Goal: Transaction & Acquisition: Purchase product/service

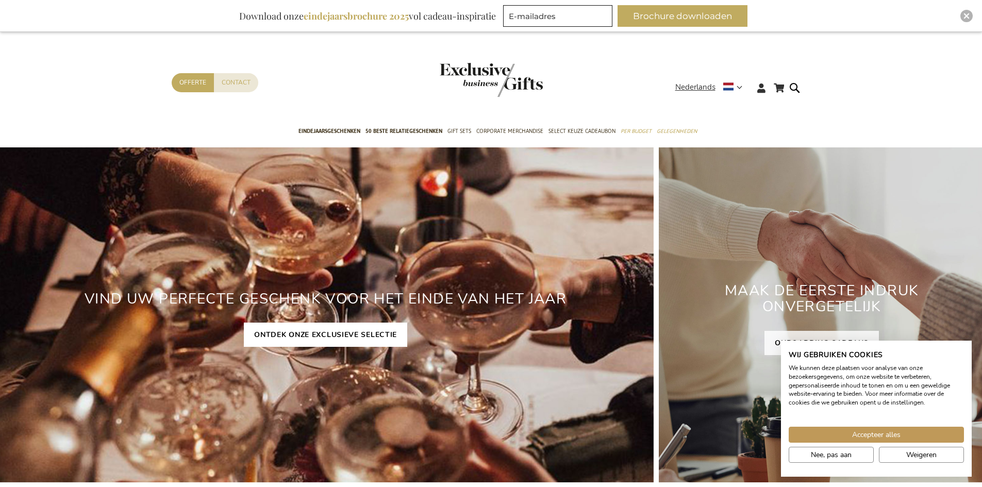
click at [300, 326] on link "ONTDEK ONZE EXCLUSIEVE SELECTIE" at bounding box center [325, 335] width 163 height 24
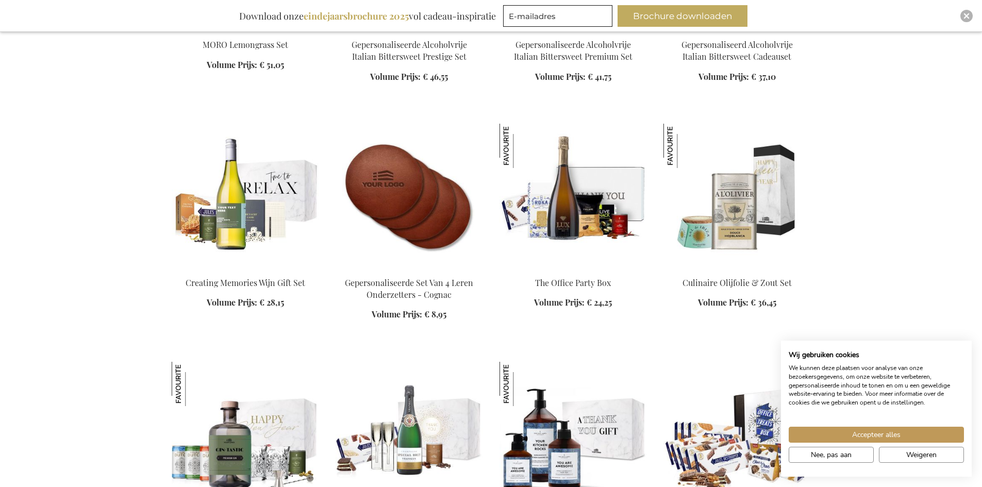
scroll to position [1443, 0]
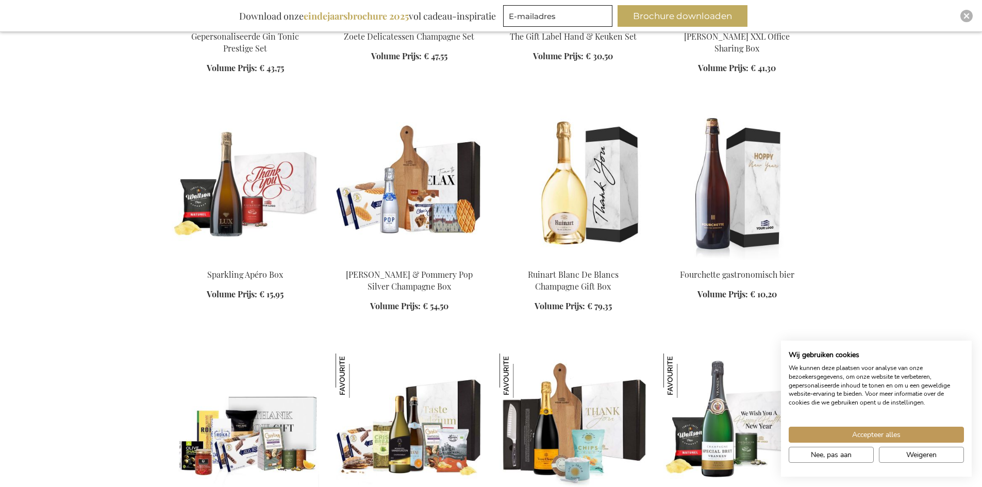
scroll to position [2010, 0]
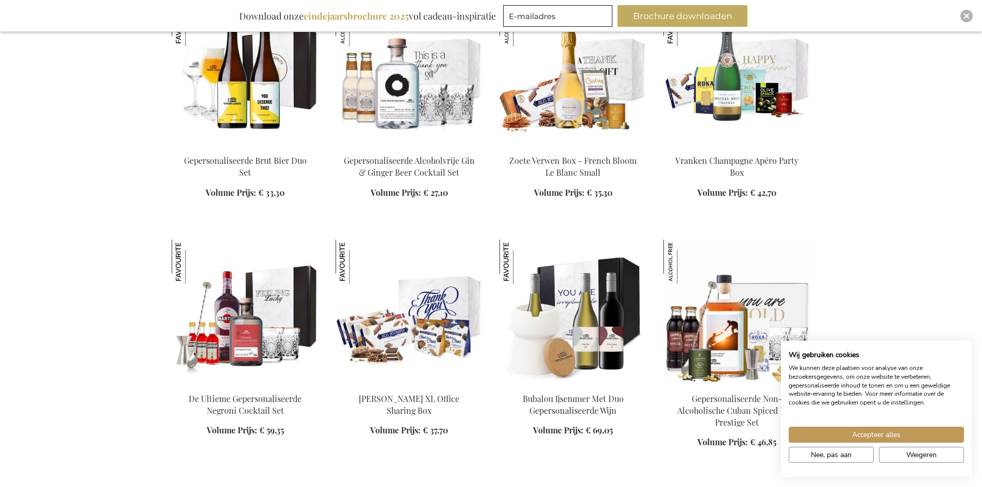
scroll to position [2680, 0]
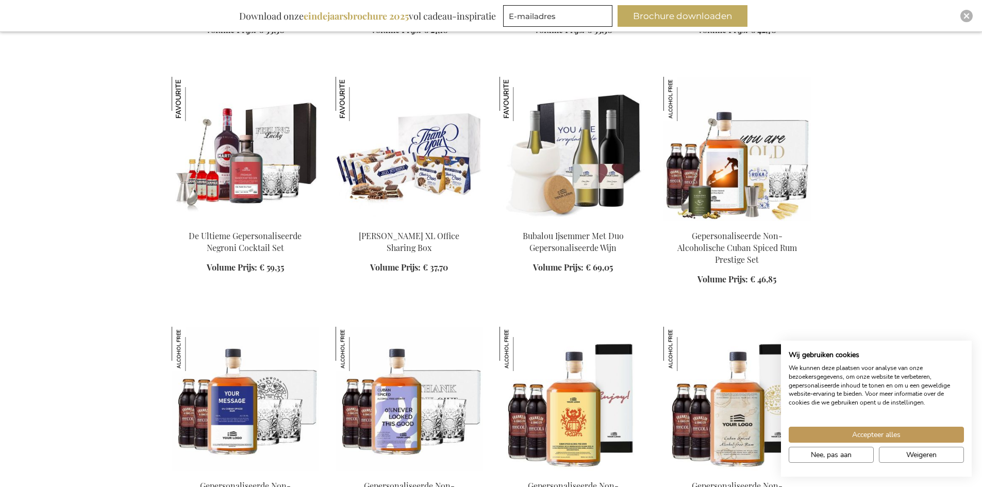
scroll to position [2886, 0]
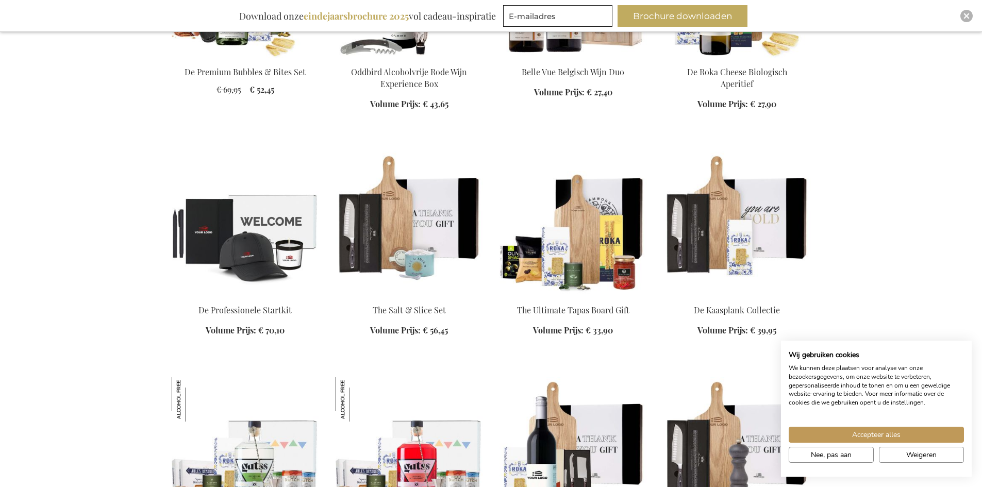
scroll to position [4071, 0]
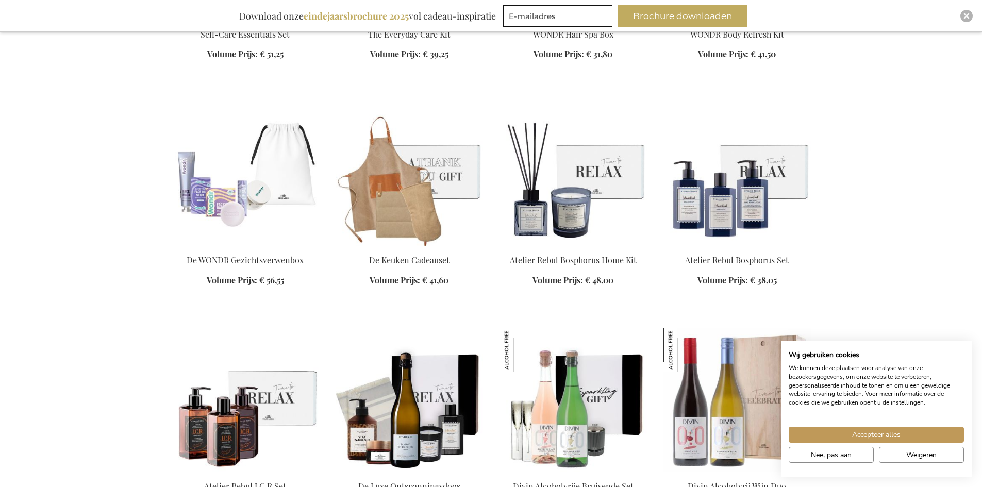
scroll to position [5051, 0]
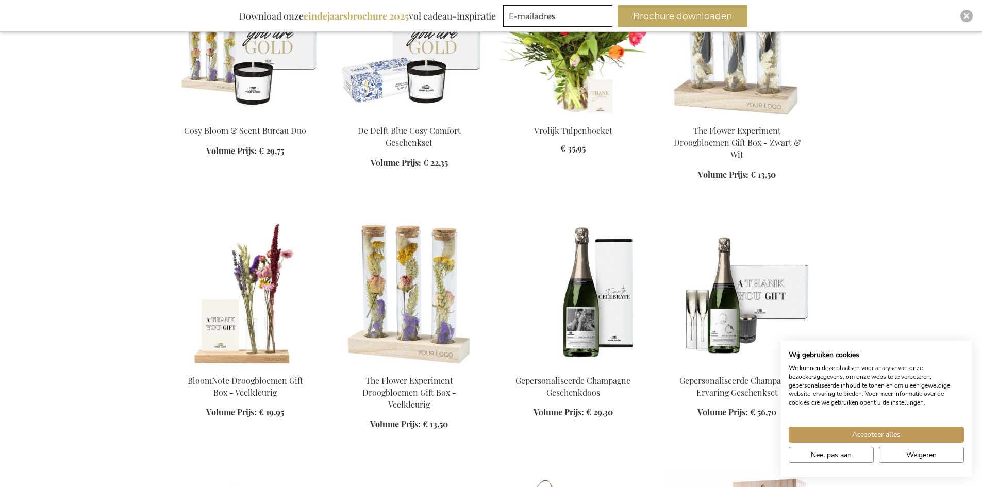
scroll to position [5617, 0]
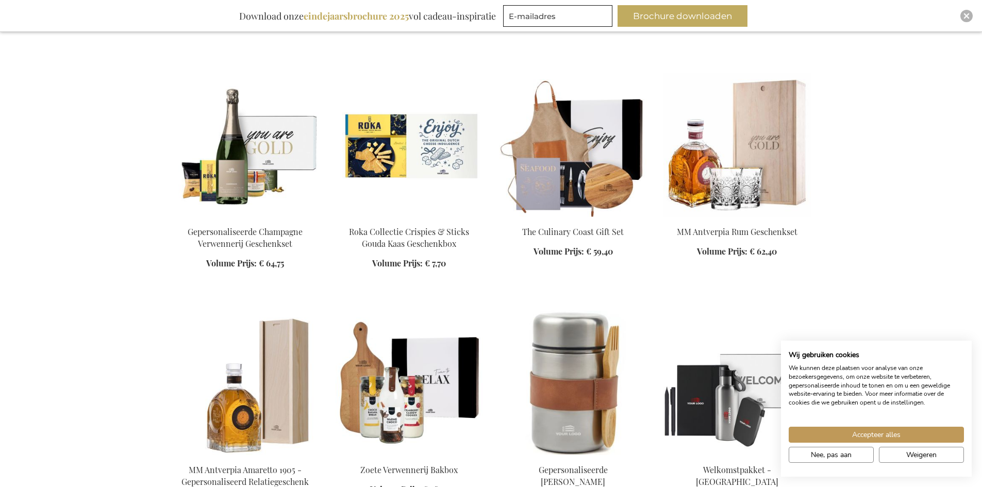
scroll to position [6030, 0]
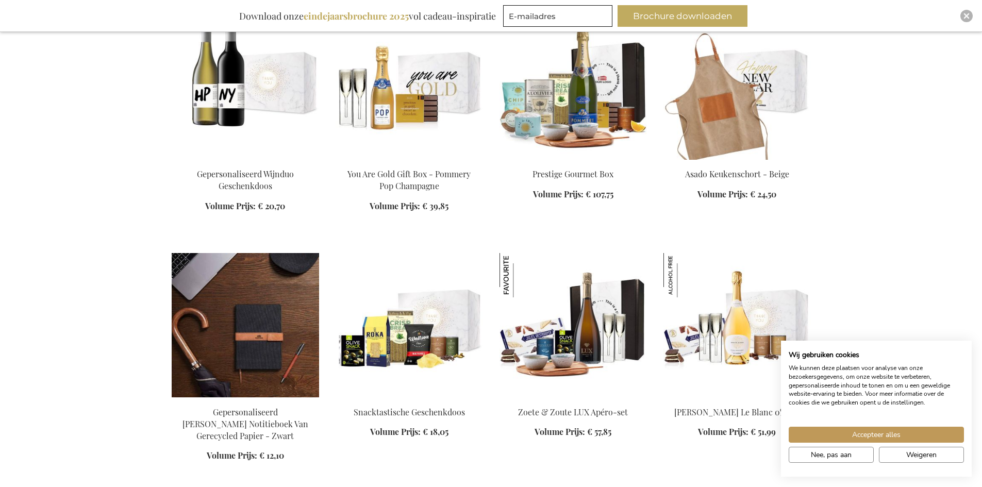
scroll to position [7215, 0]
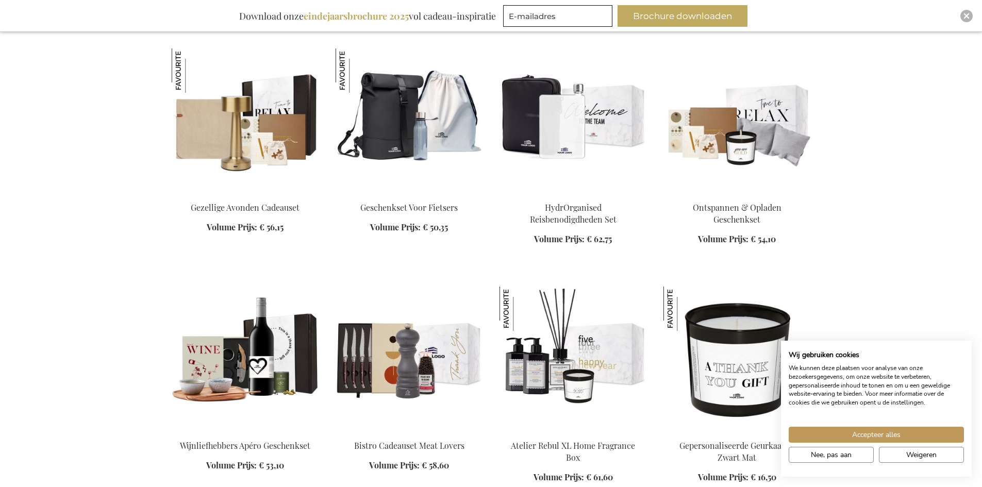
scroll to position [7473, 0]
